Goal: Task Accomplishment & Management: Use online tool/utility

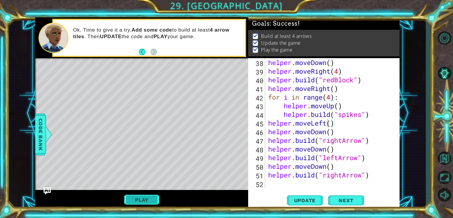
click at [132, 201] on button "Play" at bounding box center [141, 199] width 35 height 11
click at [276, 186] on div "helper . moveDown ( ) helper . moveRight ( 4 ) helper . build ( "redBlock" ) he…" at bounding box center [334, 131] width 134 height 147
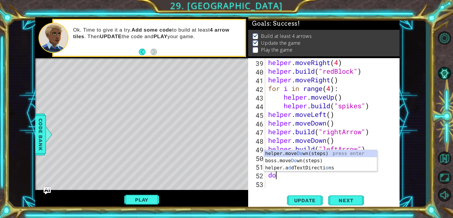
scroll to position [0, 0]
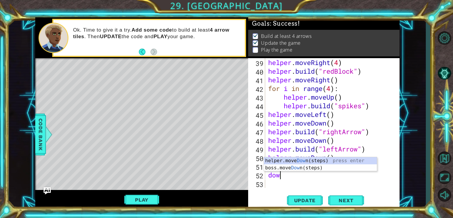
type textarea "down"
click at [291, 163] on div "helper.move Down (steps) press enter boss.move Down (steps) press enter" at bounding box center [320, 171] width 113 height 29
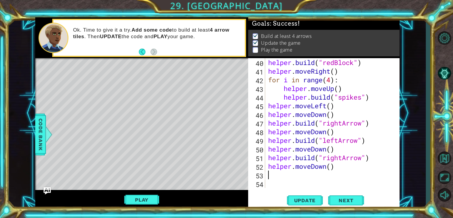
scroll to position [346, 0]
click at [330, 165] on div "helper . build ( "redBlock" ) helper . moveRight ( ) for i in range ( 4 ) : hel…" at bounding box center [334, 131] width 134 height 147
type textarea "helper.moveDown(2)"
click at [343, 174] on div "helper . build ( "redBlock" ) helper . moveRight ( ) for i in range ( 4 ) : hel…" at bounding box center [334, 131] width 134 height 147
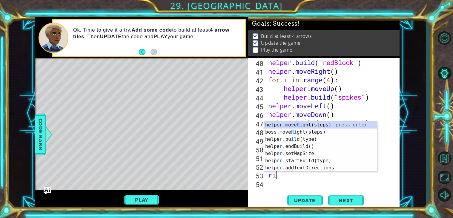
scroll to position [0, 0]
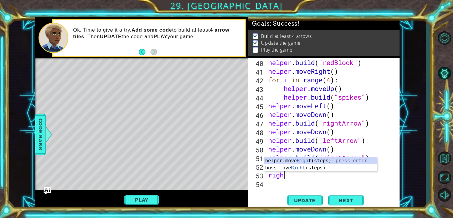
type textarea "right"
click at [332, 161] on div "helper.move Right (steps) press enter boss.move Right (steps) press enter" at bounding box center [320, 171] width 113 height 29
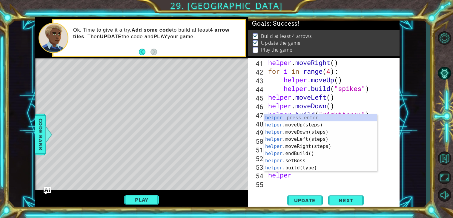
scroll to position [0, 1]
type textarea "helper"
click at [330, 171] on body "1 ההההההההההההההההההההההההההההההההההההההההההההההההההההההההההההההההההההההההההההה…" at bounding box center [226, 109] width 453 height 218
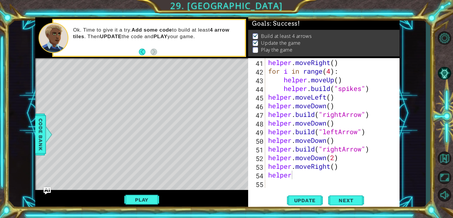
click at [310, 181] on div "helper . moveRight ( ) for i in range ( 4 ) : helper . moveUp ( ) helper . buil…" at bounding box center [334, 131] width 134 height 147
click at [308, 179] on div "helper . moveRight ( ) for i in range ( 4 ) : helper . moveUp ( ) helper . buil…" at bounding box center [334, 131] width 134 height 147
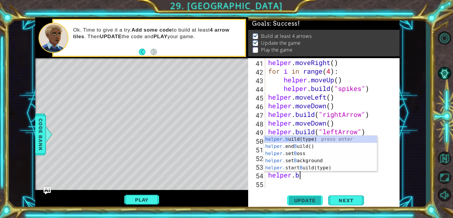
scroll to position [0, 1]
click at [295, 137] on div "helper.b uild(type) press enter helper. end B uild() press enter helper. set B …" at bounding box center [320, 161] width 113 height 50
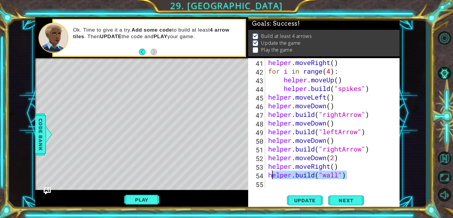
drag, startPoint x: 346, startPoint y: 178, endPoint x: 270, endPoint y: 175, distance: 75.9
click at [270, 175] on div "helper . moveRight ( ) for i in range ( 4 ) : helper . moveUp ( ) helper . buil…" at bounding box center [334, 131] width 134 height 147
type textarea "h"
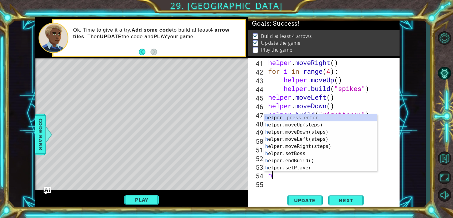
scroll to position [0, 0]
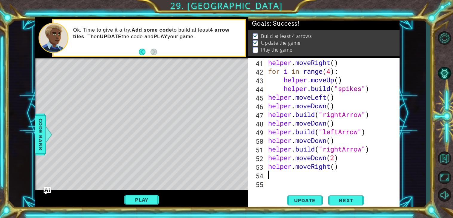
click at [314, 181] on div "helper . moveRight ( ) for i in range ( 4 ) : helper . moveUp ( ) helper . buil…" at bounding box center [334, 131] width 134 height 147
click at [303, 175] on div "helper . moveRight ( ) for i in range ( 4 ) : helper . moveUp ( ) helper . buil…" at bounding box center [334, 131] width 134 height 147
type textarea "for i in range(6):"
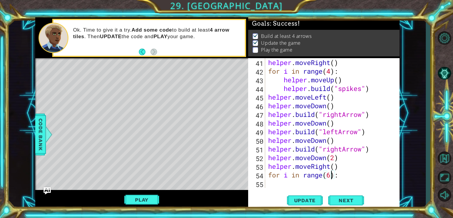
click at [287, 182] on div "helper . moveRight ( ) for i in range ( 4 ) : helper . moveUp ( ) helper . buil…" at bounding box center [334, 131] width 134 height 147
click at [340, 176] on div "helper . moveRight ( ) for i in range ( 4 ) : helper . moveUp ( ) helper . buil…" at bounding box center [334, 131] width 134 height 147
type textarea "for i in range(6):"
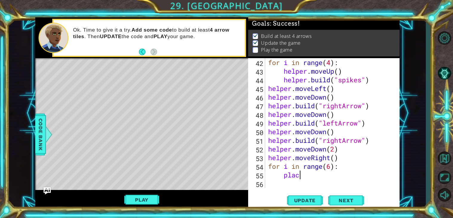
scroll to position [0, 1]
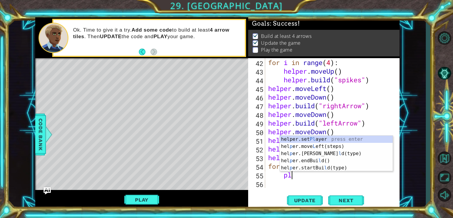
type textarea "p"
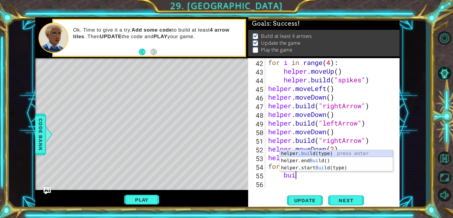
click at [318, 155] on div "helper. [PERSON_NAME](type) press enter helper.end [PERSON_NAME]() press enter …" at bounding box center [336, 168] width 113 height 36
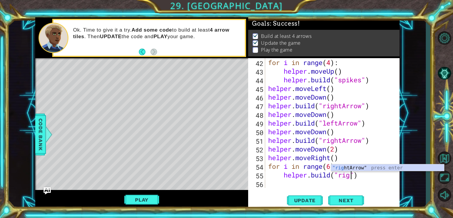
scroll to position [0, 4]
click at [348, 167] on div ""righ [PERSON_NAME]" press enter" at bounding box center [387, 174] width 113 height 21
type textarea "[DOMAIN_NAME]("rightArrow")"
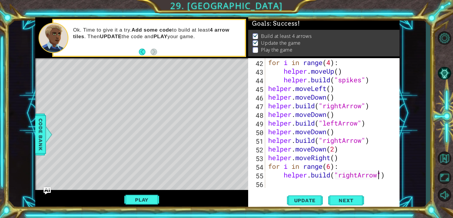
click at [293, 183] on div "for i in range ( 4 ) : helper . moveUp ( ) helper . build ( "spikes" ) helper .…" at bounding box center [334, 131] width 134 height 147
type textarea "[DOMAIN_NAME]("rightArrow")"
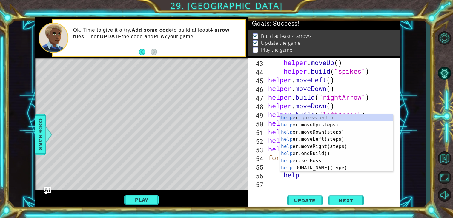
scroll to position [0, 1]
type textarea "helper"
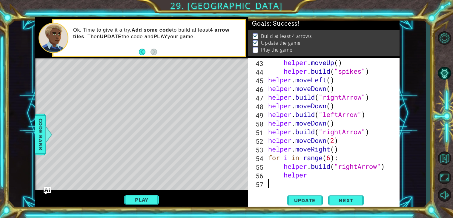
click at [337, 184] on div "helper . moveUp ( ) helper . build ( "spikes" ) helper . moveLeft ( ) helper . …" at bounding box center [334, 131] width 134 height 147
click at [355, 168] on div "helper . moveUp ( ) helper . build ( "spikes" ) helper . moveLeft ( ) helper . …" at bounding box center [334, 131] width 134 height 147
drag, startPoint x: 358, startPoint y: 167, endPoint x: 340, endPoint y: 167, distance: 18.8
click at [340, 167] on div "helper . moveUp ( ) helper . build ( "spikes" ) helper . moveLeft ( ) helper . …" at bounding box center [334, 131] width 134 height 147
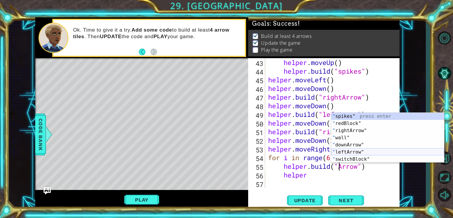
click at [357, 153] on div "" spikes" press enter " redBlock" press enter " rightArrow" press enter " wall"…" at bounding box center [387, 145] width 113 height 64
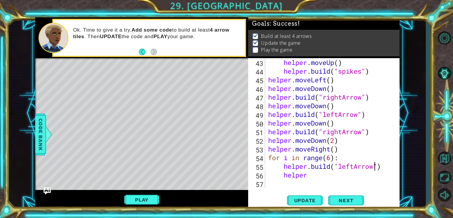
click at [329, 176] on div "helper . moveUp ( ) helper . build ( "spikes" ) helper . moveLeft ( ) helper . …" at bounding box center [334, 131] width 134 height 147
type textarea "helper."
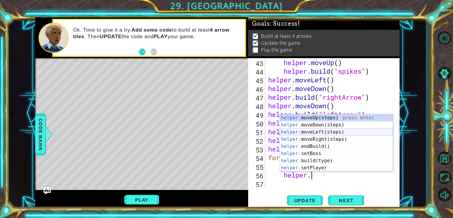
click at [324, 129] on div "helper. moveUp(steps) press enter helper. moveDown(steps) press enter helper. m…" at bounding box center [336, 150] width 113 height 72
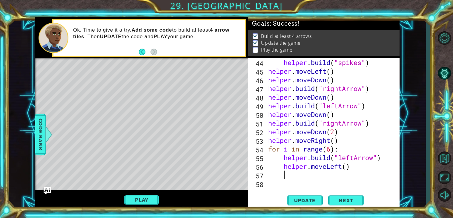
scroll to position [381, 0]
click at [305, 199] on span "Update" at bounding box center [305, 201] width 34 height 6
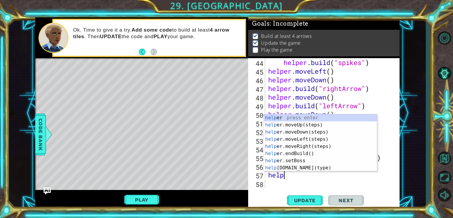
type textarea "helper"
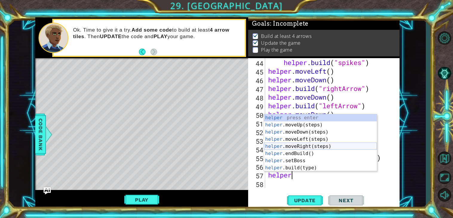
click at [298, 146] on div "helper press enter helper .moveUp(steps) press enter helper .moveDown(steps) pr…" at bounding box center [320, 150] width 113 height 72
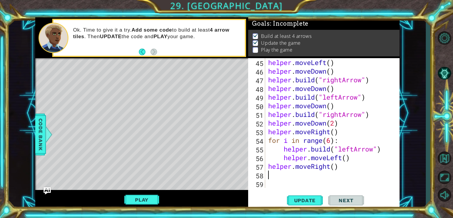
scroll to position [389, 0]
click at [334, 166] on div "helper . moveLeft ( ) helper . moveDown ( ) helper . build ( "rightArrow" ) hel…" at bounding box center [334, 131] width 134 height 147
type textarea "helper.moveRight(7)"
click at [315, 200] on span "Update" at bounding box center [305, 201] width 34 height 6
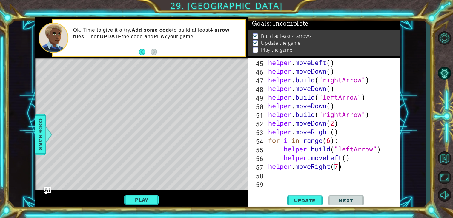
click at [332, 182] on div "helper . moveLeft ( ) helper . moveDown ( ) helper . build ( "rightArrow" ) hel…" at bounding box center [334, 131] width 134 height 147
click at [332, 177] on div "helper . moveLeft ( ) helper . moveDown ( ) helper . build ( "rightArrow" ) hel…" at bounding box center [334, 131] width 134 height 147
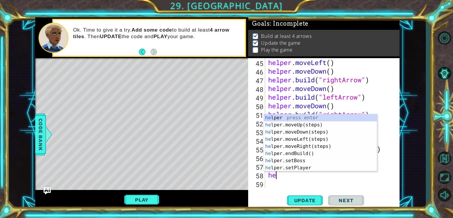
type textarea "hep"
click at [295, 125] on div "he l p er press enter he l p er.moveUp(steps) press enter he l p er.moveDown(st…" at bounding box center [320, 150] width 113 height 72
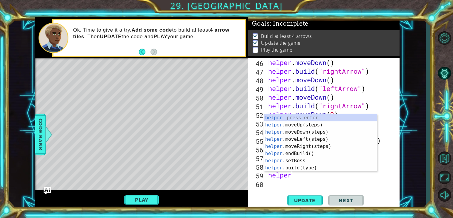
scroll to position [0, 1]
click at [295, 169] on div "helper press enter helper .moveUp(steps) press enter helper .moveDown(steps) pr…" at bounding box center [320, 150] width 113 height 72
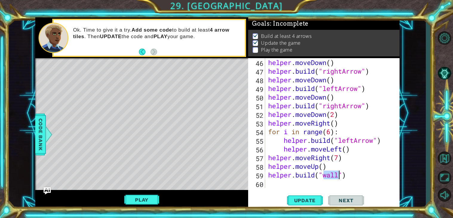
click at [325, 176] on div "helper . moveDown ( ) helper . build ( "rightArrow" ) helper . moveDown ( ) hel…" at bounding box center [332, 123] width 131 height 130
click at [299, 198] on span "Update" at bounding box center [305, 201] width 34 height 6
click at [152, 198] on button "Play" at bounding box center [141, 199] width 35 height 11
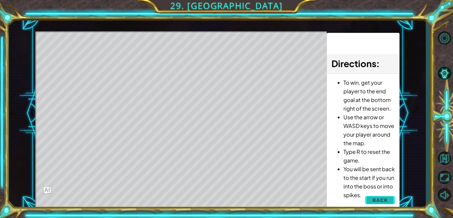
click at [390, 198] on button "Back" at bounding box center [380, 200] width 30 height 12
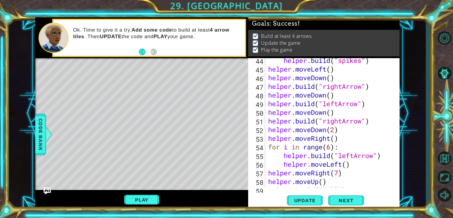
scroll to position [383, 0]
drag, startPoint x: 284, startPoint y: 164, endPoint x: 382, endPoint y: 164, distance: 98.8
click at [382, 164] on div "helper . build ( "spikes" ) helper . moveLeft ( ) helper . moveDown ( ) helper …" at bounding box center [334, 129] width 134 height 147
click at [343, 150] on div "helper . build ( "spikes" ) helper . moveLeft ( ) helper . moveDown ( ) helper …" at bounding box center [334, 129] width 134 height 147
type textarea "for i in range(6):"
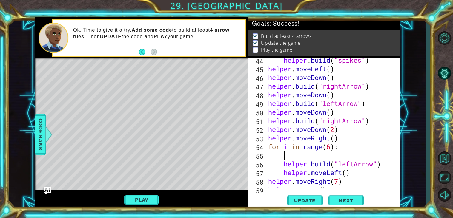
scroll to position [0, 0]
paste textarea "helper.moveLeft()"
type textarea "helper.moveLeft()"
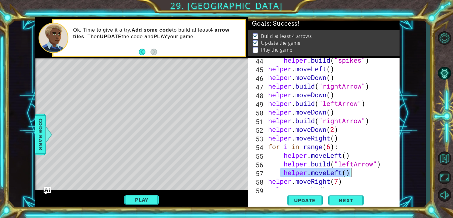
drag, startPoint x: 282, startPoint y: 175, endPoint x: 353, endPoint y: 175, distance: 71.0
click at [353, 175] on div "helper . build ( "spikes" ) helper . moveLeft ( ) helper . moveDown ( ) helper …" at bounding box center [334, 129] width 134 height 147
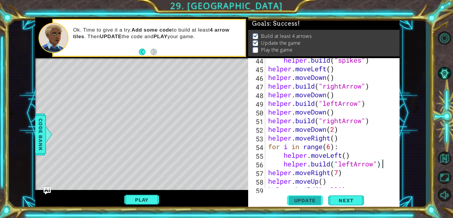
click at [317, 196] on button "Update" at bounding box center [305, 200] width 36 height 15
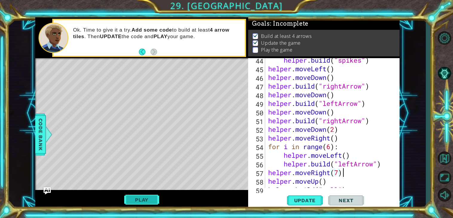
type textarea "[DOMAIN_NAME]("wall")"
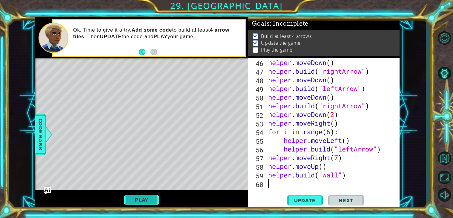
scroll to position [398, 0]
click at [143, 197] on button "Play" at bounding box center [141, 199] width 35 height 11
click at [136, 201] on button "Play" at bounding box center [141, 199] width 35 height 11
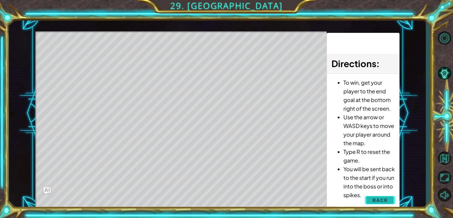
click at [377, 199] on span "Back" at bounding box center [379, 200] width 15 height 6
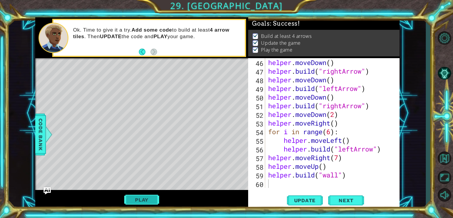
click at [149, 199] on button "Play" at bounding box center [141, 199] width 35 height 11
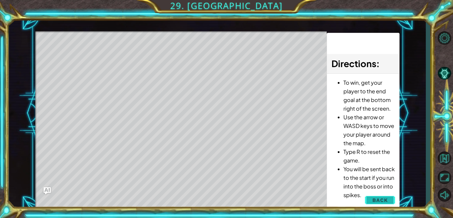
click at [369, 197] on button "Back" at bounding box center [380, 200] width 30 height 12
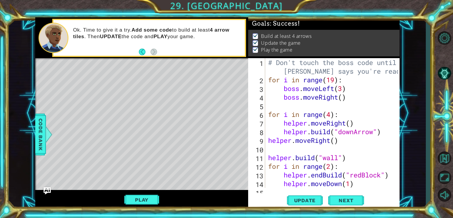
scroll to position [0, 0]
click at [307, 105] on div "# Don't touch the boss code until [PERSON_NAME] says you're ready! for i in ran…" at bounding box center [334, 136] width 134 height 156
click at [369, 100] on div "# Don't touch the boss code until [PERSON_NAME] says you're ready! for i in ran…" at bounding box center [334, 136] width 134 height 156
type textarea "boss.moveRight()"
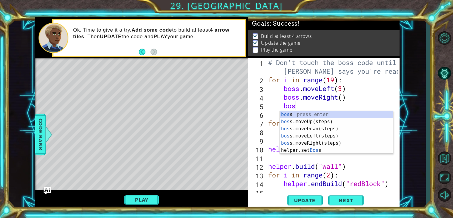
type textarea "boss"
click at [326, 121] on div "boss press enter boss .moveUp(steps) press enter boss .moveDown(steps) press en…" at bounding box center [336, 139] width 113 height 57
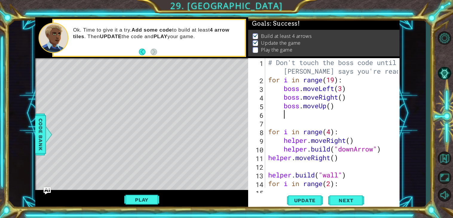
scroll to position [0, 0]
click at [332, 108] on div "# Don't touch the boss code until [PERSON_NAME] says you're ready! for i in ran…" at bounding box center [334, 136] width 134 height 156
click at [313, 198] on span "Update" at bounding box center [305, 201] width 34 height 6
click at [156, 199] on button "Play" at bounding box center [141, 199] width 35 height 11
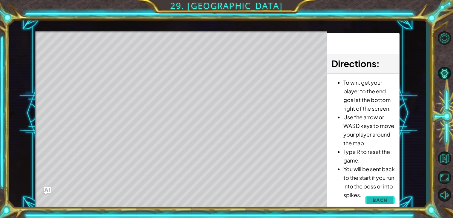
click at [372, 198] on button "Back" at bounding box center [380, 200] width 30 height 12
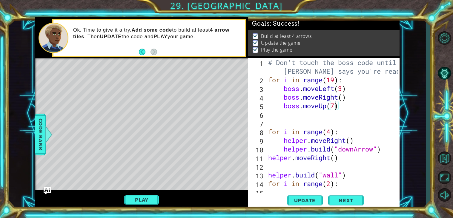
click at [335, 103] on div "# Don't touch the boss code until [PERSON_NAME] says you're ready! for i in ran…" at bounding box center [334, 136] width 134 height 156
type textarea "boss.moveUp(5)"
click at [310, 202] on span "Update" at bounding box center [305, 201] width 34 height 6
click at [157, 198] on button "Play" at bounding box center [141, 199] width 35 height 11
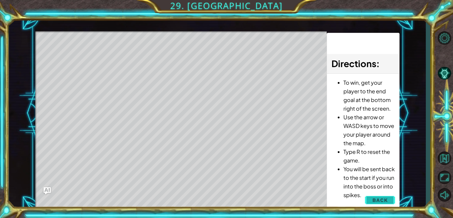
click at [385, 201] on span "Back" at bounding box center [379, 200] width 15 height 6
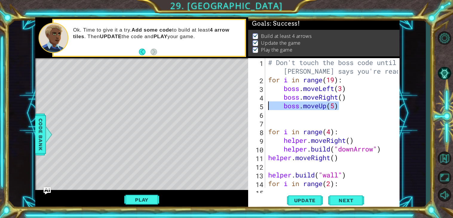
drag, startPoint x: 342, startPoint y: 106, endPoint x: 265, endPoint y: 109, distance: 77.1
click at [265, 109] on div "boss.moveUp(5) 1 2 3 4 5 6 7 8 9 10 11 12 13 14 15 # Don't touch the boss code …" at bounding box center [323, 123] width 150 height 130
type textarea "boss.moveRight()"
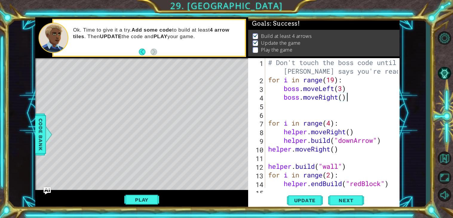
click at [289, 112] on div "# Don't touch the boss code until [PERSON_NAME] says you're ready! for i in ran…" at bounding box center [334, 136] width 134 height 156
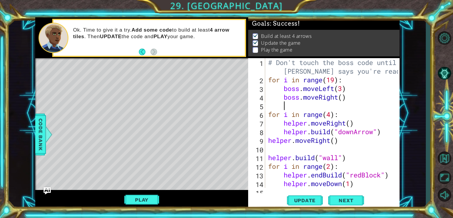
scroll to position [0, 0]
click at [342, 98] on div "# Don't touch the boss code until [PERSON_NAME] says you're ready! for i in ran…" at bounding box center [334, 136] width 134 height 156
click at [344, 89] on div "# Don't touch the boss code until [PERSON_NAME] says you're ready! for i in ran…" at bounding box center [334, 136] width 134 height 156
click at [312, 197] on button "Update" at bounding box center [305, 200] width 36 height 15
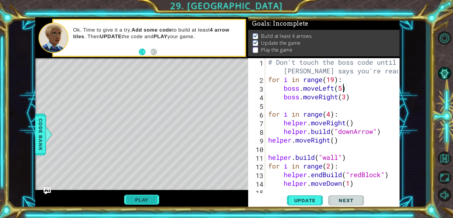
click at [139, 199] on button "Play" at bounding box center [141, 199] width 35 height 11
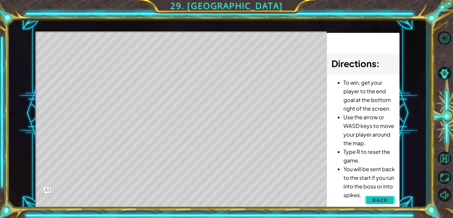
click at [384, 195] on button "Back" at bounding box center [380, 200] width 30 height 12
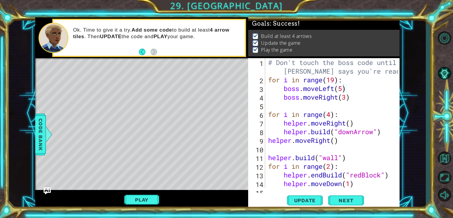
scroll to position [0, 0]
click at [347, 97] on div "# Don't touch the boss code until [PERSON_NAME] says you're ready! for i in ran…" at bounding box center [334, 136] width 134 height 156
drag, startPoint x: 335, startPoint y: 78, endPoint x: 319, endPoint y: 82, distance: 17.2
click at [319, 82] on div "# Don't touch the boss code until [PERSON_NAME] says you're ready! for i in ran…" at bounding box center [334, 136] width 134 height 156
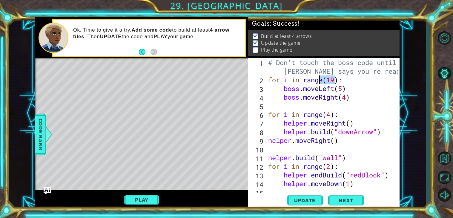
click at [328, 80] on div "# Don't touch the boss code until [PERSON_NAME] says you're ready! for i in ran…" at bounding box center [332, 123] width 131 height 130
drag, startPoint x: 328, startPoint y: 80, endPoint x: 331, endPoint y: 79, distance: 3.3
click at [331, 79] on div "# Don't touch the boss code until [PERSON_NAME] says you're ready! for i in ran…" at bounding box center [334, 136] width 134 height 156
type textarea "for i in range(99999999):"
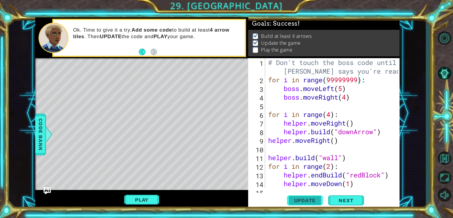
click at [304, 205] on button "Update" at bounding box center [305, 200] width 36 height 15
click at [148, 192] on div "Play" at bounding box center [141, 199] width 213 height 19
click at [149, 197] on button "Play" at bounding box center [141, 199] width 35 height 11
